Goal: Information Seeking & Learning: Check status

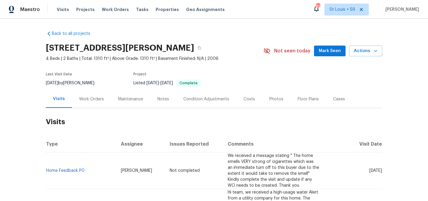
scroll to position [9, 0]
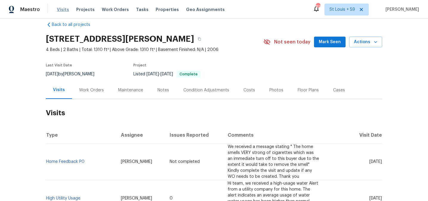
click at [59, 8] on span "Visits" at bounding box center [63, 10] width 12 height 6
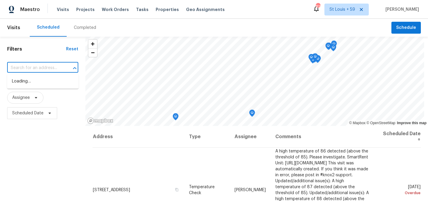
click at [32, 66] on input "text" at bounding box center [34, 67] width 55 height 9
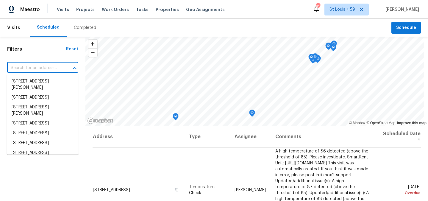
paste input "[URL][DOMAIN_NAME]"
type input "[URL][DOMAIN_NAME]"
paste input "[STREET_ADDRESS][PERSON_NAME]"
type input "[STREET_ADDRESS][PERSON_NAME]"
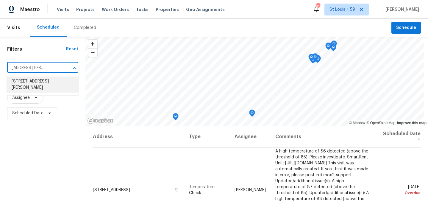
click at [44, 81] on li "[STREET_ADDRESS][PERSON_NAME]" at bounding box center [43, 85] width 72 height 16
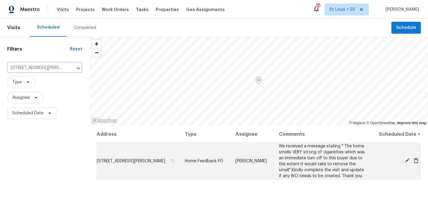
click at [406, 161] on icon at bounding box center [407, 160] width 5 height 5
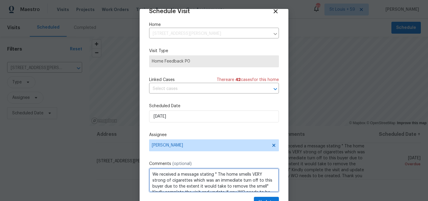
click at [150, 176] on textarea "We received a message stating " The home smells VERY strong of cigarettes which…" at bounding box center [214, 180] width 130 height 24
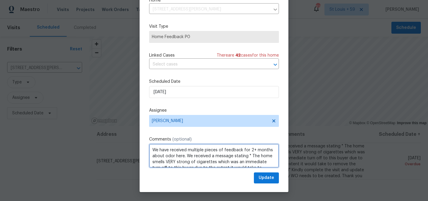
scroll to position [11, 0]
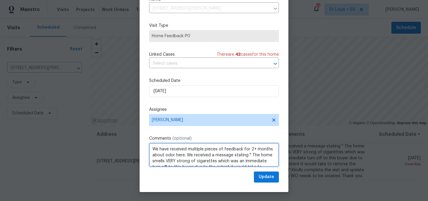
drag, startPoint x: 187, startPoint y: 156, endPoint x: 251, endPoint y: 157, distance: 64.1
click at [251, 157] on textarea "We have received multiple pieces of feedback for 2+ months about odor here. We …" at bounding box center [214, 155] width 130 height 24
type textarea "We have received multiple pieces of feedback for 2+ months about odor here. "Th…"
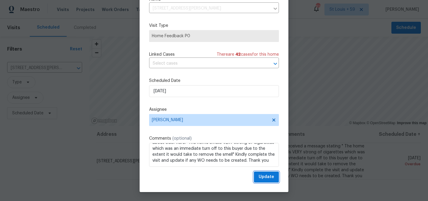
click at [266, 178] on span "Update" at bounding box center [266, 176] width 15 height 7
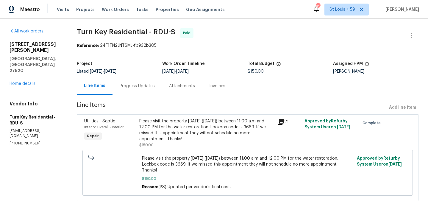
click at [30, 68] on div "[STREET_ADDRESS][PERSON_NAME] Home details" at bounding box center [36, 63] width 53 height 45
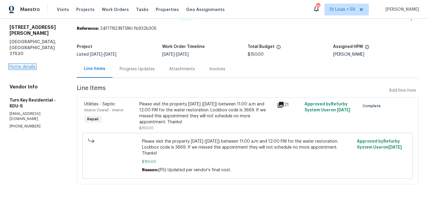
click at [25, 65] on link "Home details" at bounding box center [23, 67] width 26 height 4
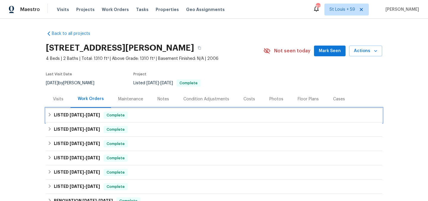
click at [85, 114] on span "8/20/25 - 8/26/25" at bounding box center [85, 115] width 30 height 4
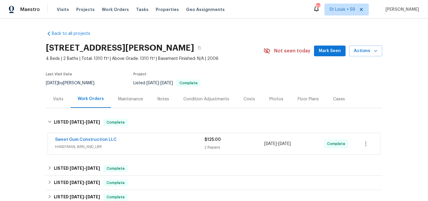
click at [60, 102] on div "Visits" at bounding box center [58, 99] width 25 height 18
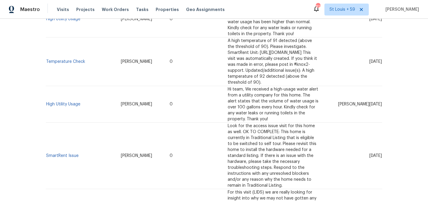
scroll to position [197, 0]
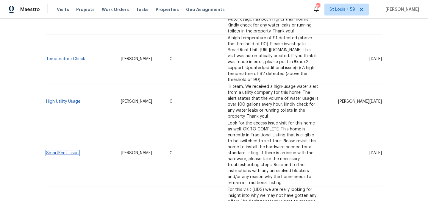
click at [59, 151] on link "SmartRent Issue" at bounding box center [62, 153] width 32 height 4
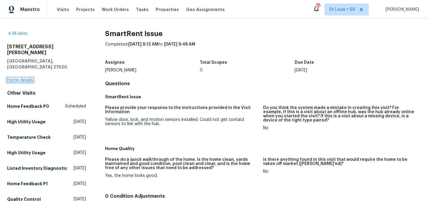
click at [24, 78] on link "Home details" at bounding box center [20, 80] width 26 height 4
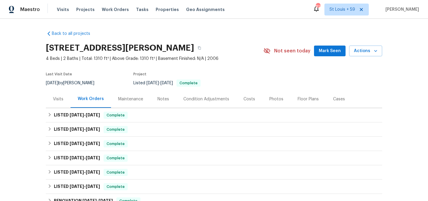
click at [57, 100] on div "Visits" at bounding box center [58, 99] width 10 height 6
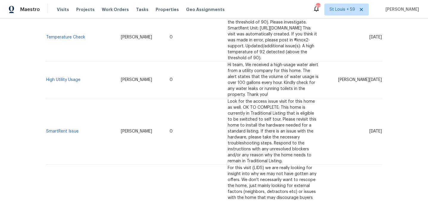
scroll to position [219, 0]
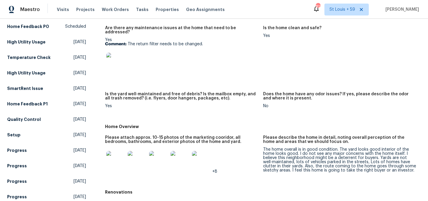
scroll to position [92, 0]
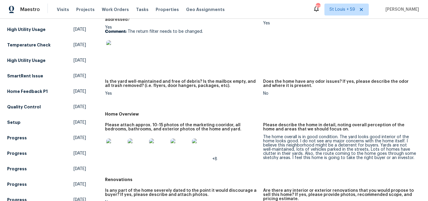
click at [228, 71] on div "Are there any maintenance issues at the home that need to be addressed? Yes Com…" at bounding box center [263, 59] width 316 height 99
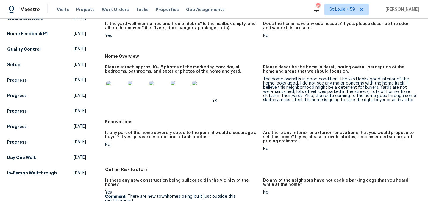
scroll to position [0, 0]
